Goal: Task Accomplishment & Management: Use online tool/utility

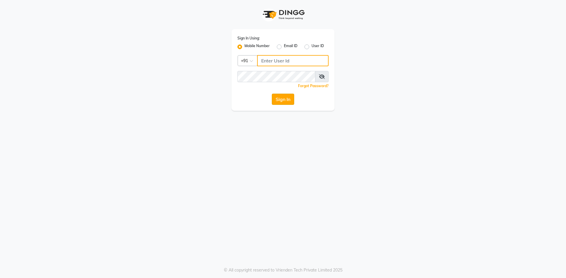
type input "9372078213"
click at [284, 99] on button "Sign In" at bounding box center [283, 99] width 22 height 11
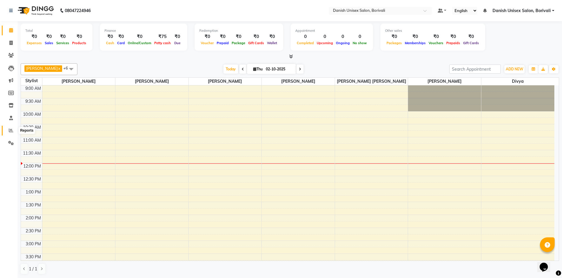
click at [9, 128] on span at bounding box center [11, 130] width 10 height 7
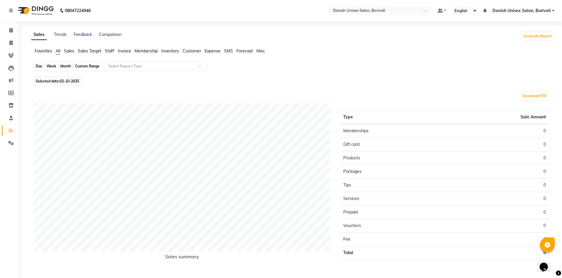
click at [37, 64] on div "Day" at bounding box center [39, 66] width 10 height 8
select select "10"
select select "2025"
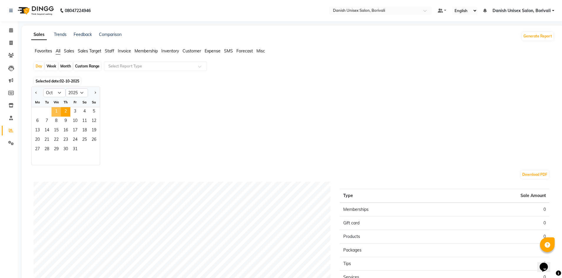
click at [52, 111] on span "1" at bounding box center [56, 111] width 9 height 9
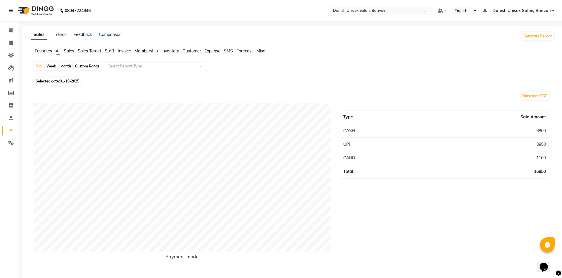
click at [49, 79] on span "Selected date: [DATE]" at bounding box center [57, 80] width 47 height 7
select select "10"
select select "2025"
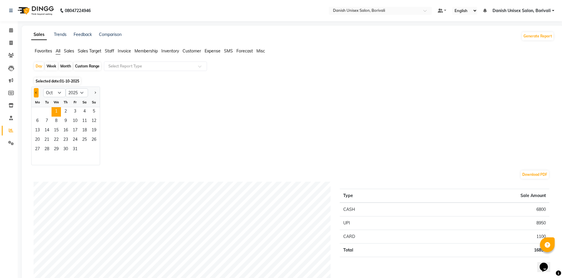
click at [34, 92] on button "Previous month" at bounding box center [36, 92] width 5 height 9
select select "9"
click at [35, 111] on span "1" at bounding box center [37, 111] width 9 height 9
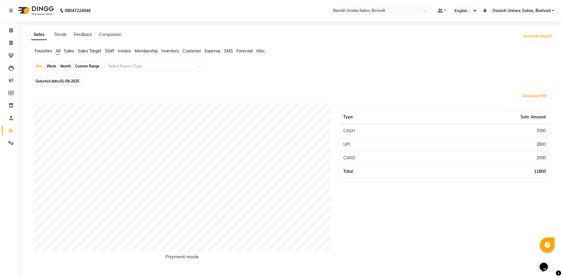
click at [64, 65] on div "Month" at bounding box center [66, 66] width 14 height 8
select select "9"
select select "2025"
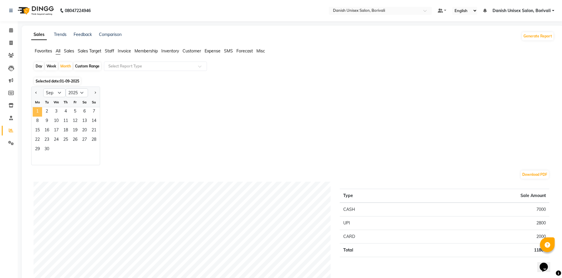
click at [40, 114] on span "1" at bounding box center [37, 111] width 9 height 9
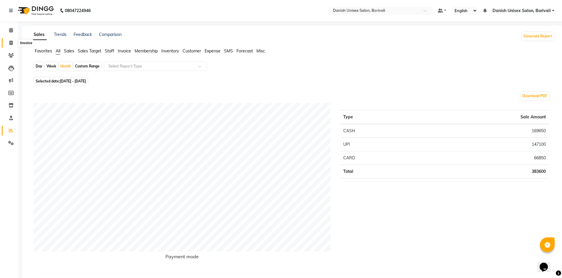
click at [11, 44] on icon at bounding box center [10, 43] width 3 height 4
select select "7068"
select select "service"
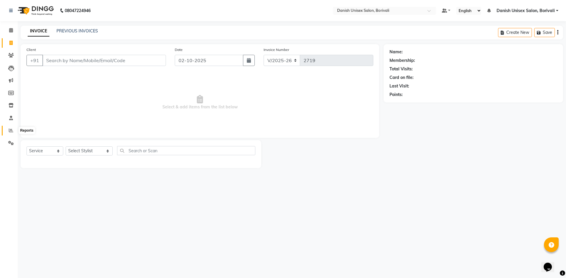
click at [12, 132] on icon at bounding box center [11, 130] width 4 height 4
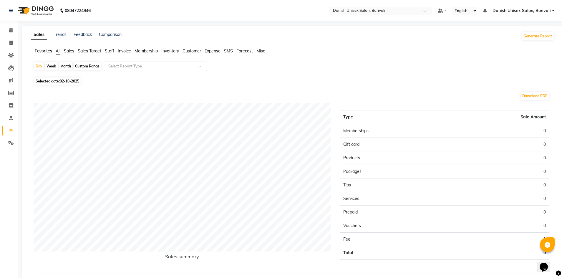
click at [66, 65] on div "Month" at bounding box center [66, 66] width 14 height 8
select select "10"
select select "2025"
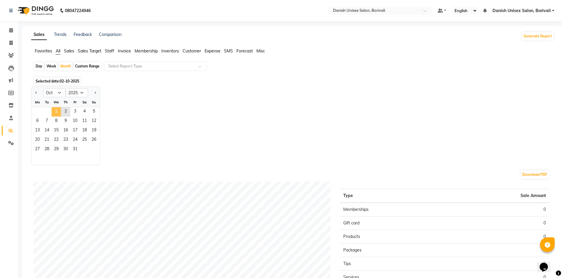
click at [54, 111] on span "1" at bounding box center [56, 111] width 9 height 9
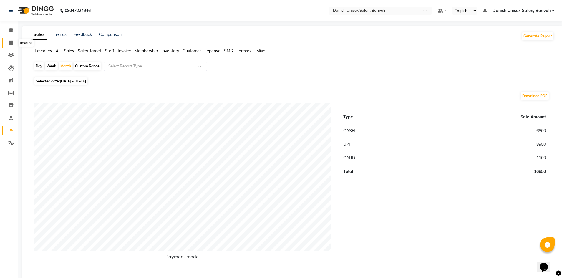
click at [13, 44] on span at bounding box center [11, 43] width 10 height 7
select select "7068"
select select "service"
